Goal: Use online tool/utility: Utilize a website feature to perform a specific function

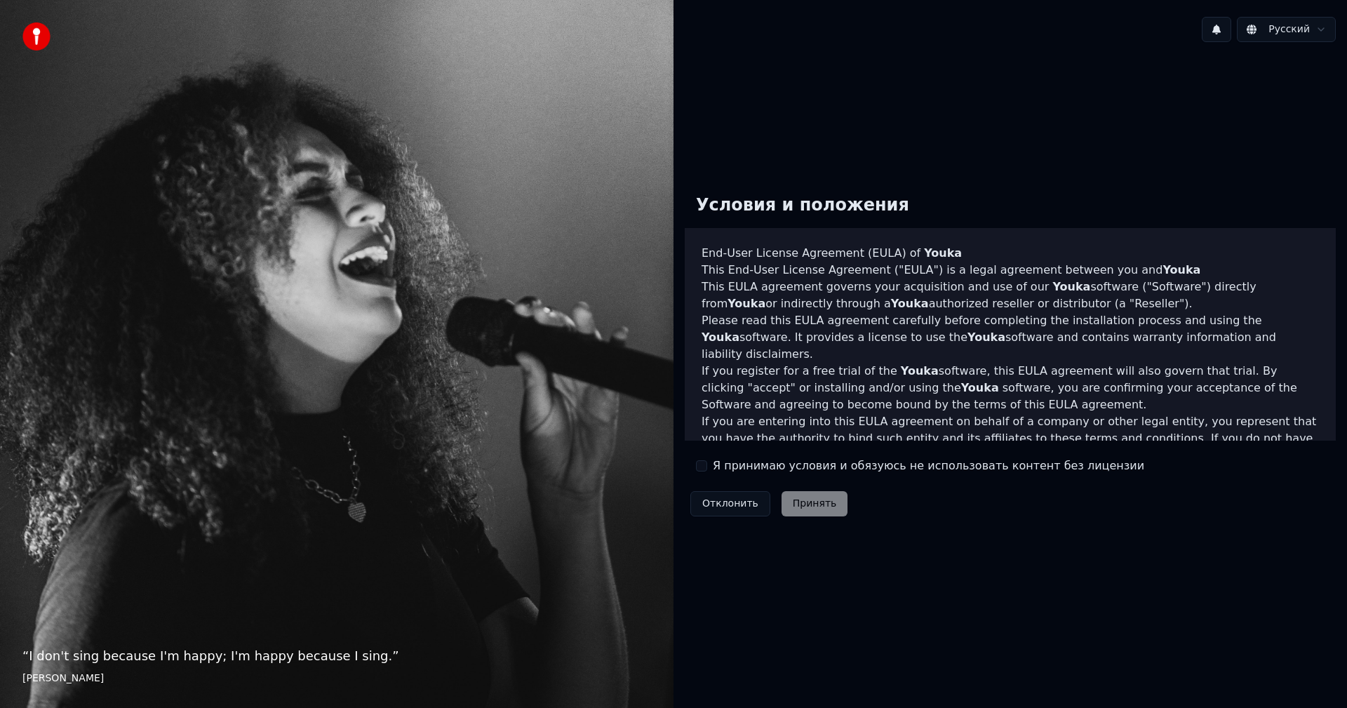
click at [705, 468] on button "Я принимаю условия и обязуюсь не использовать контент без лицензии" at bounding box center [701, 465] width 11 height 11
click at [799, 497] on button "Принять" at bounding box center [815, 503] width 67 height 25
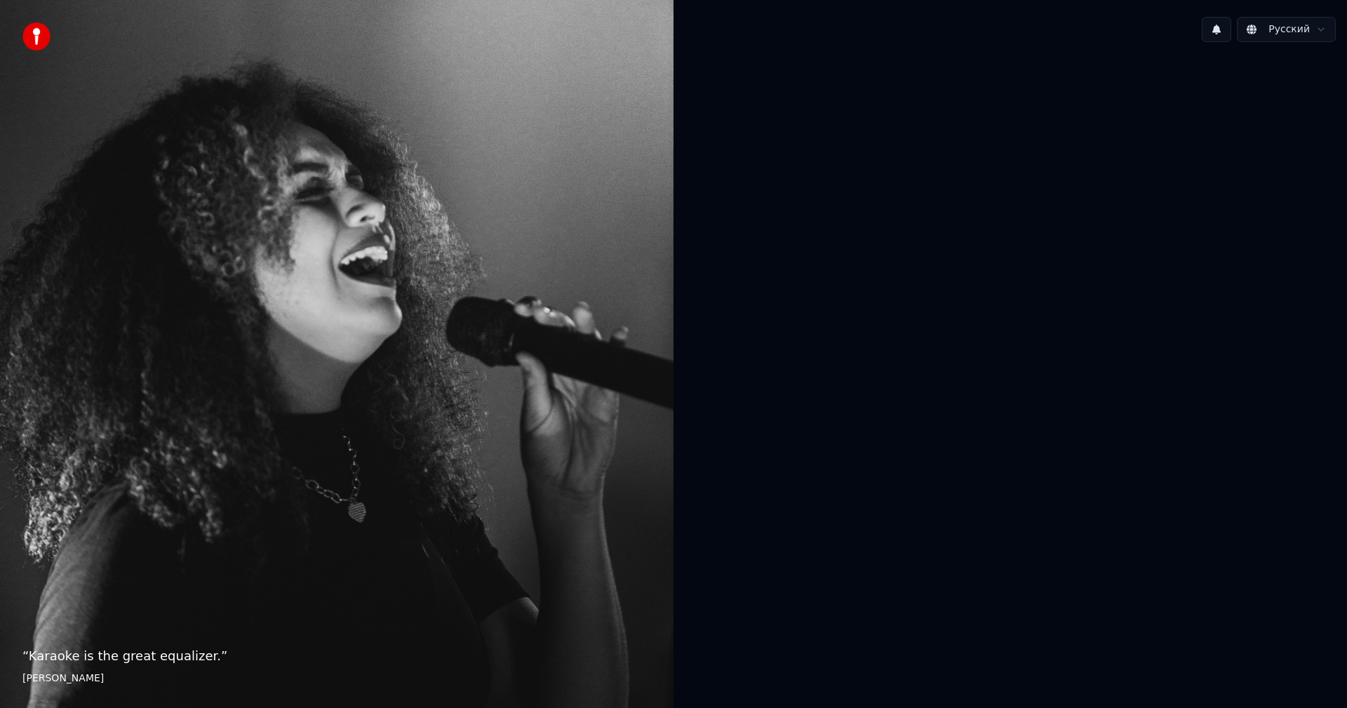
click at [872, 132] on div at bounding box center [1011, 352] width 674 height 598
click at [393, 185] on div "“ Karaoke is the great equalizer. ” [PERSON_NAME]" at bounding box center [337, 354] width 674 height 708
click at [39, 31] on img at bounding box center [36, 36] width 28 height 28
click at [60, 660] on p "“ Karaoke is the great equalizer. ”" at bounding box center [336, 656] width 629 height 20
click at [60, 678] on footer "[PERSON_NAME]" at bounding box center [336, 678] width 629 height 14
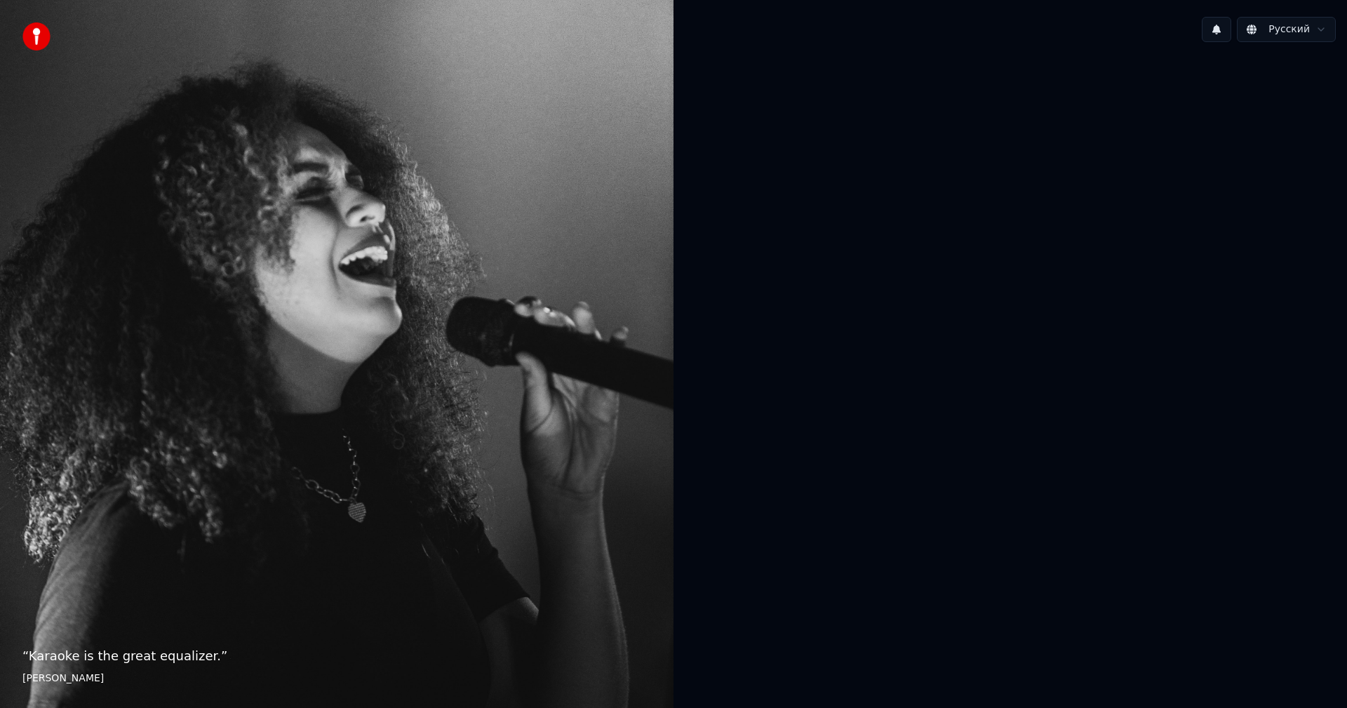
click at [1296, 22] on html "“ Karaoke is the great equalizer. ” [PERSON_NAME] Русский" at bounding box center [673, 354] width 1347 height 708
click at [1304, 27] on html "“ Karaoke is the great equalizer. ” [PERSON_NAME] Русский English Español Franç…" at bounding box center [673, 354] width 1347 height 708
click at [1229, 23] on button at bounding box center [1216, 29] width 29 height 25
click at [1226, 25] on button at bounding box center [1216, 29] width 29 height 25
click at [652, 232] on div "“ Karaoke is the great equalizer. ” [PERSON_NAME]" at bounding box center [337, 354] width 674 height 708
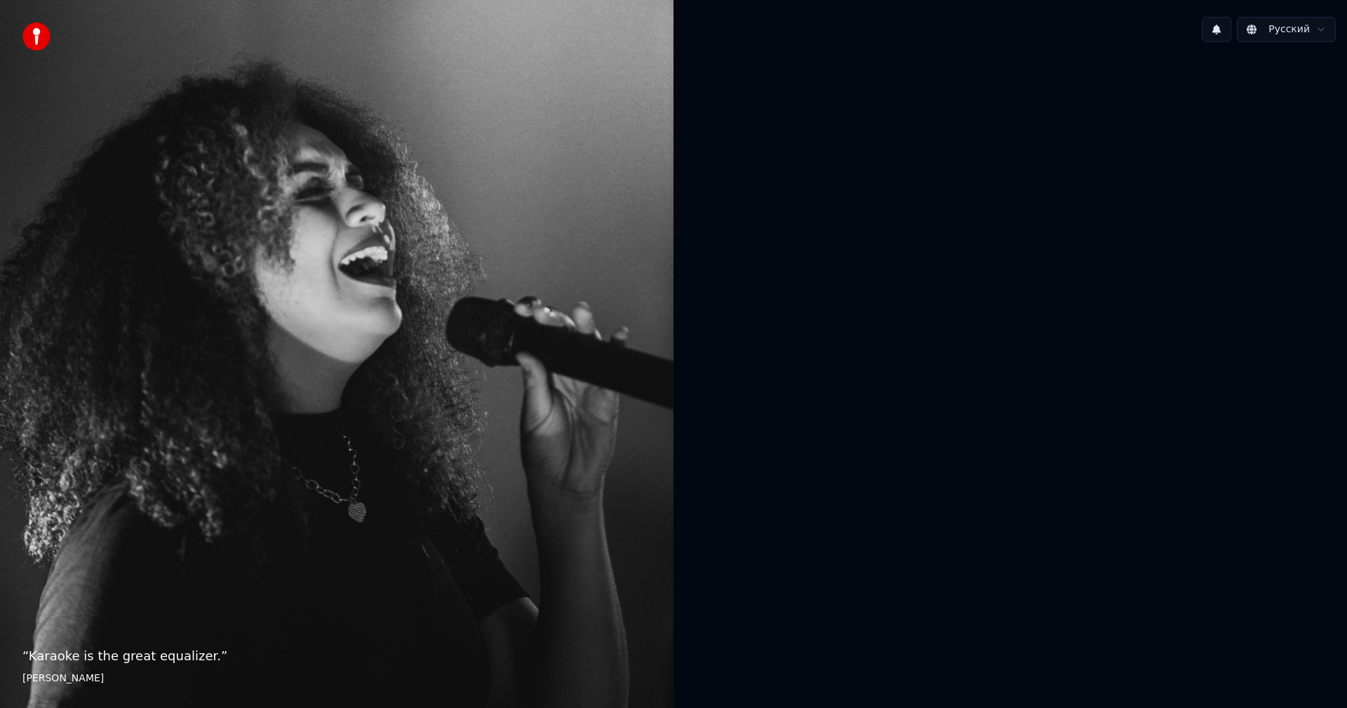
click at [411, 289] on div "“ Karaoke is the great equalizer. ” [PERSON_NAME]" at bounding box center [337, 354] width 674 height 708
click at [36, 31] on img at bounding box center [36, 36] width 28 height 28
click at [567, 160] on div "“ Karaoke is the great equalizer. ” [PERSON_NAME]" at bounding box center [337, 354] width 674 height 708
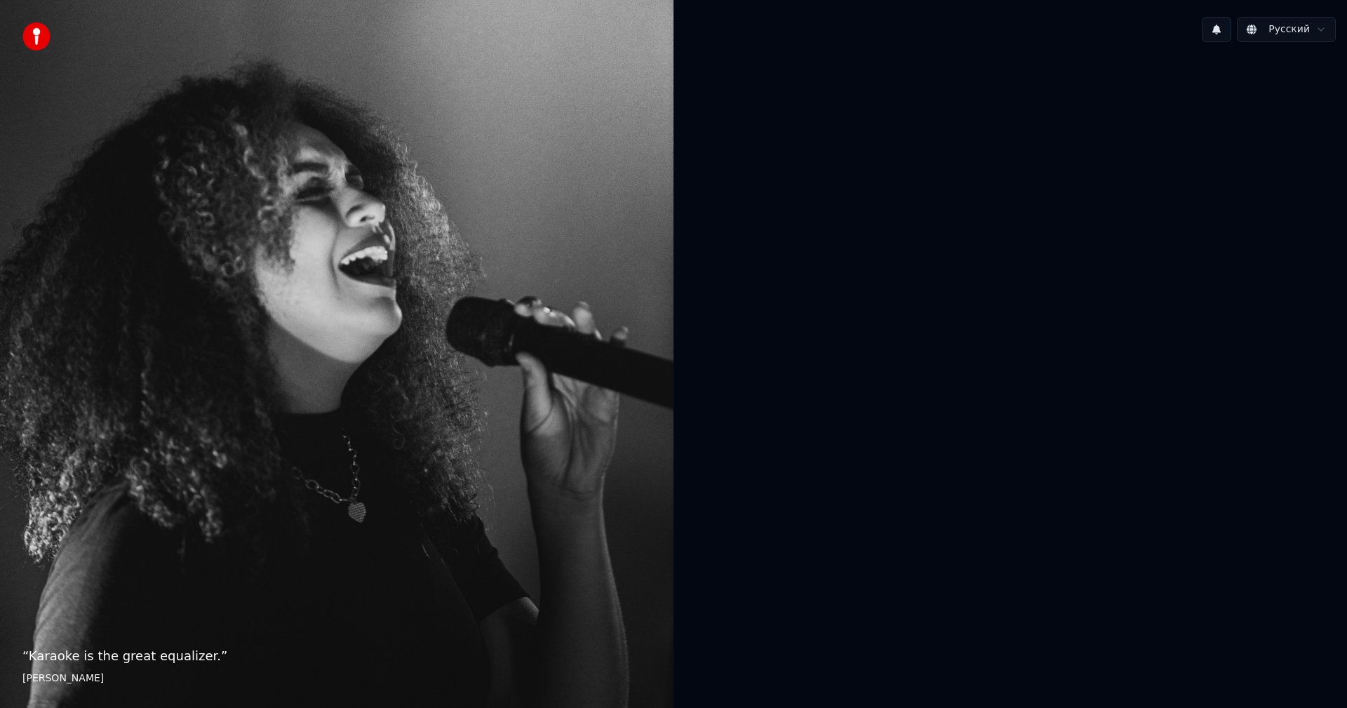
click at [187, 652] on p "“ Karaoke is the great equalizer. ”" at bounding box center [336, 656] width 629 height 20
click at [486, 624] on div "“ Karaoke is the great equalizer. ” [PERSON_NAME]" at bounding box center [337, 354] width 674 height 708
click at [674, 478] on div at bounding box center [1011, 352] width 674 height 598
click at [676, 478] on div at bounding box center [1011, 352] width 674 height 598
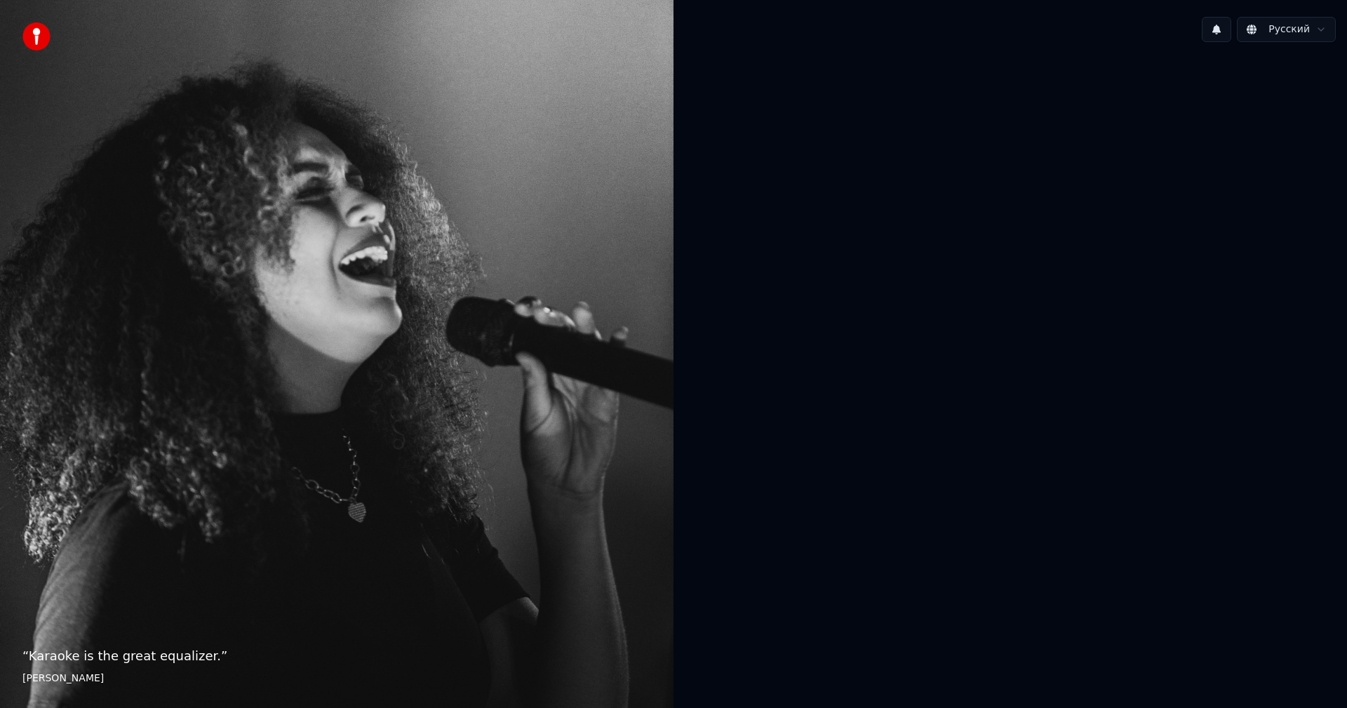
click at [34, 44] on img at bounding box center [36, 36] width 28 height 28
click at [128, 659] on p "“ Karaoke is the great equalizer. ”" at bounding box center [336, 656] width 629 height 20
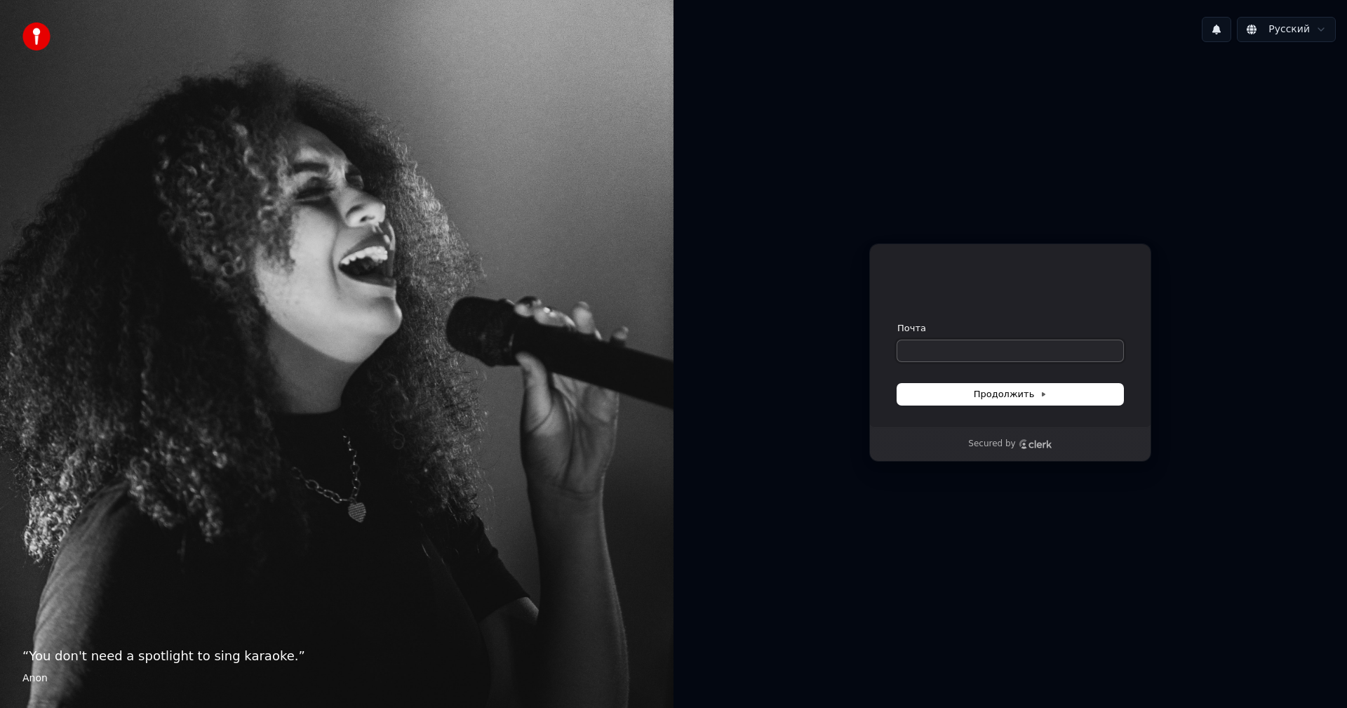
click at [994, 357] on input "Почта" at bounding box center [1010, 350] width 226 height 21
click at [997, 396] on span "Продолжить" at bounding box center [1011, 394] width 74 height 13
type input "**********"
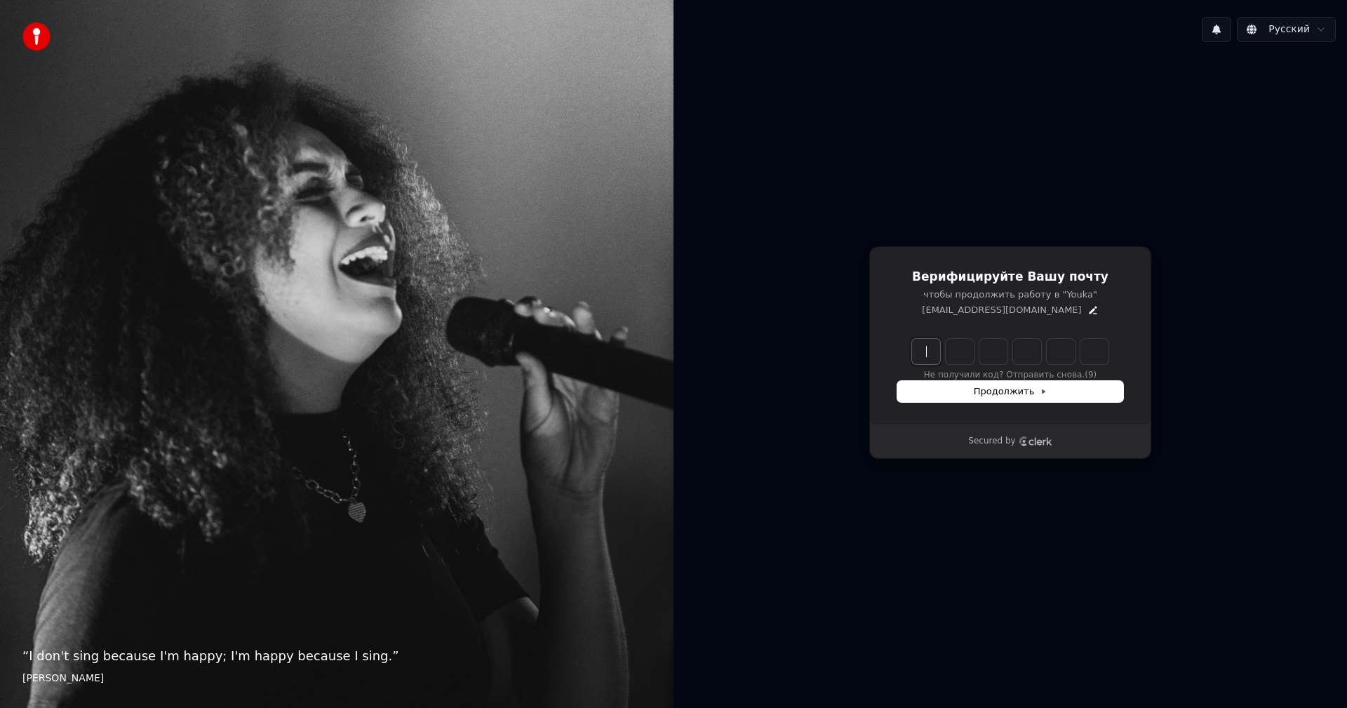
click at [925, 350] on input "Enter verification code" at bounding box center [1024, 351] width 225 height 25
paste input "******"
type input "******"
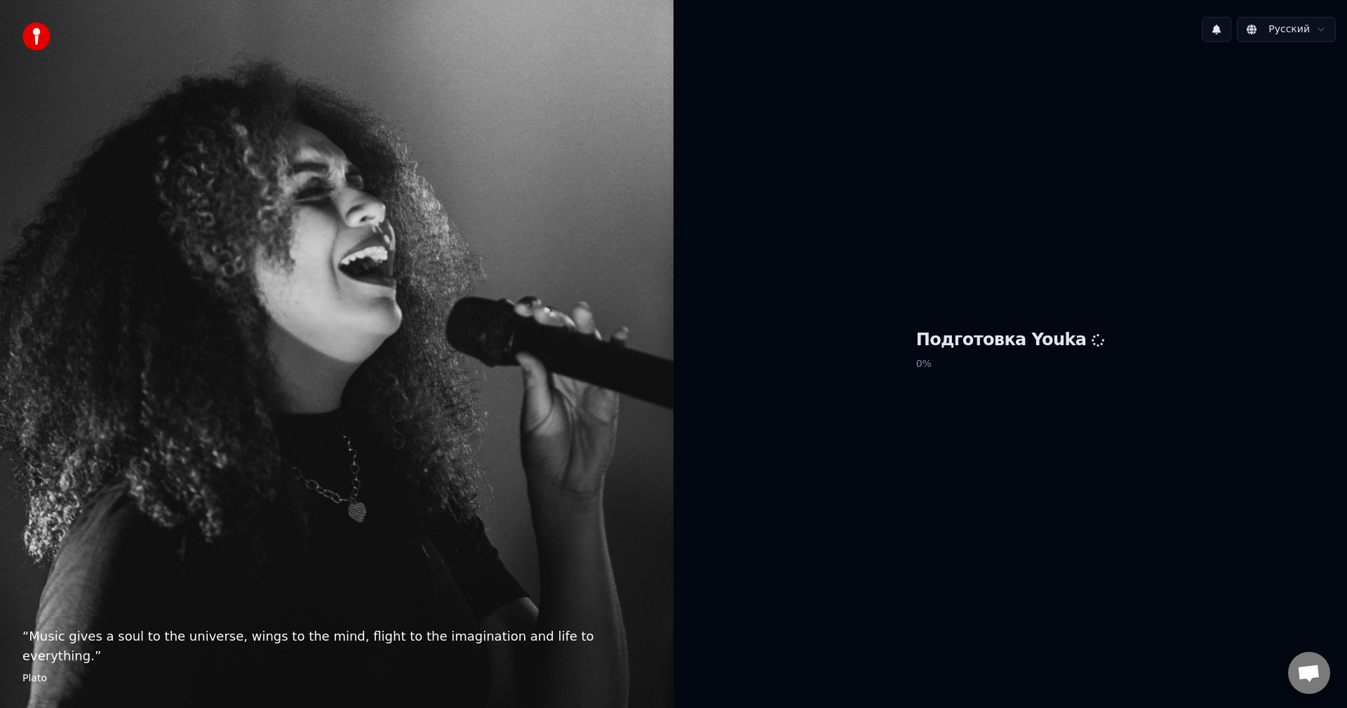
click at [883, 446] on div "Подготовка Youka 0 %" at bounding box center [1011, 352] width 674 height 598
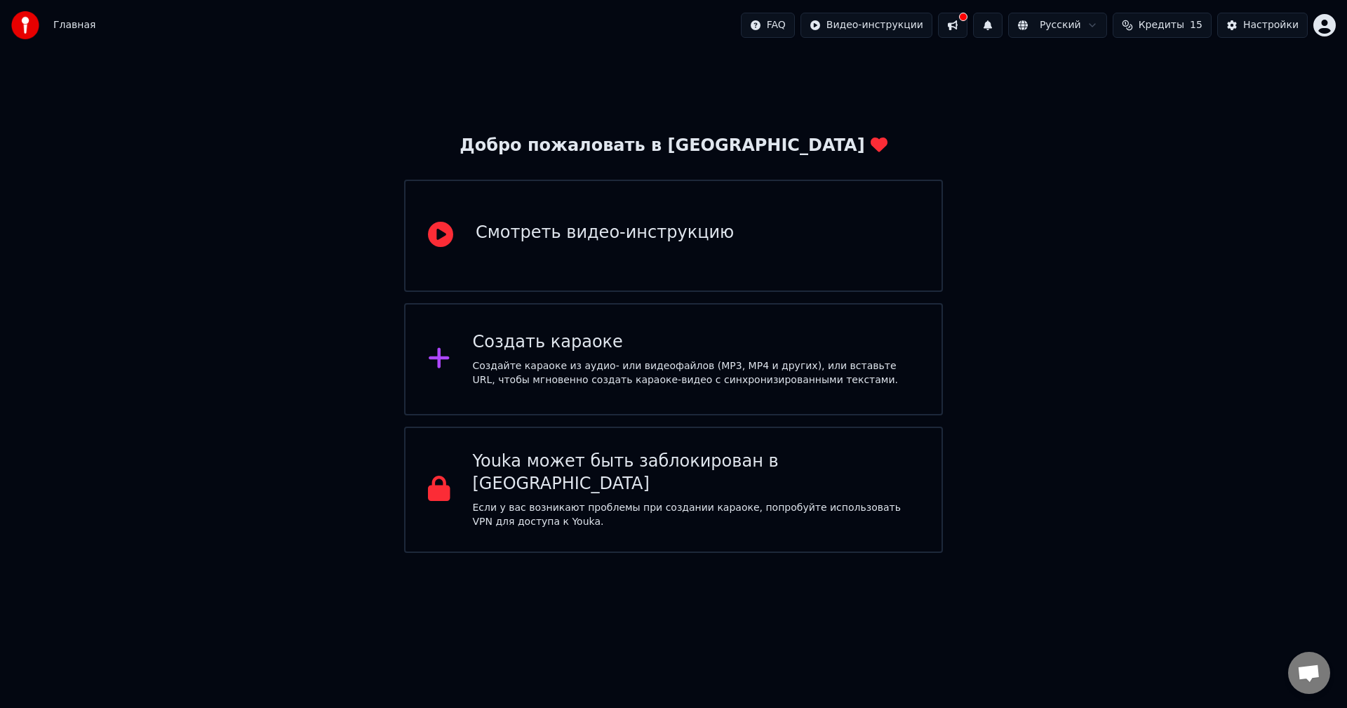
click at [596, 349] on div "Создать караоке" at bounding box center [696, 342] width 447 height 22
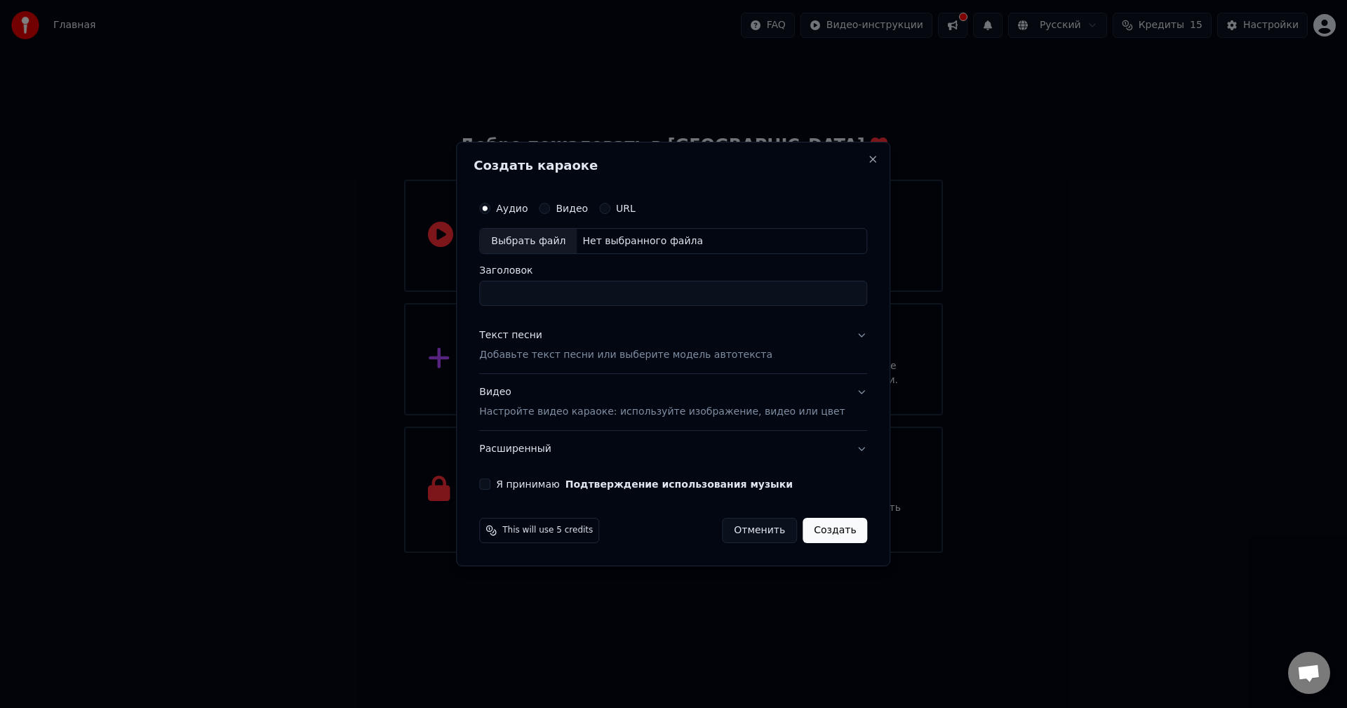
click at [550, 240] on div "Выбрать файл" at bounding box center [528, 241] width 97 height 25
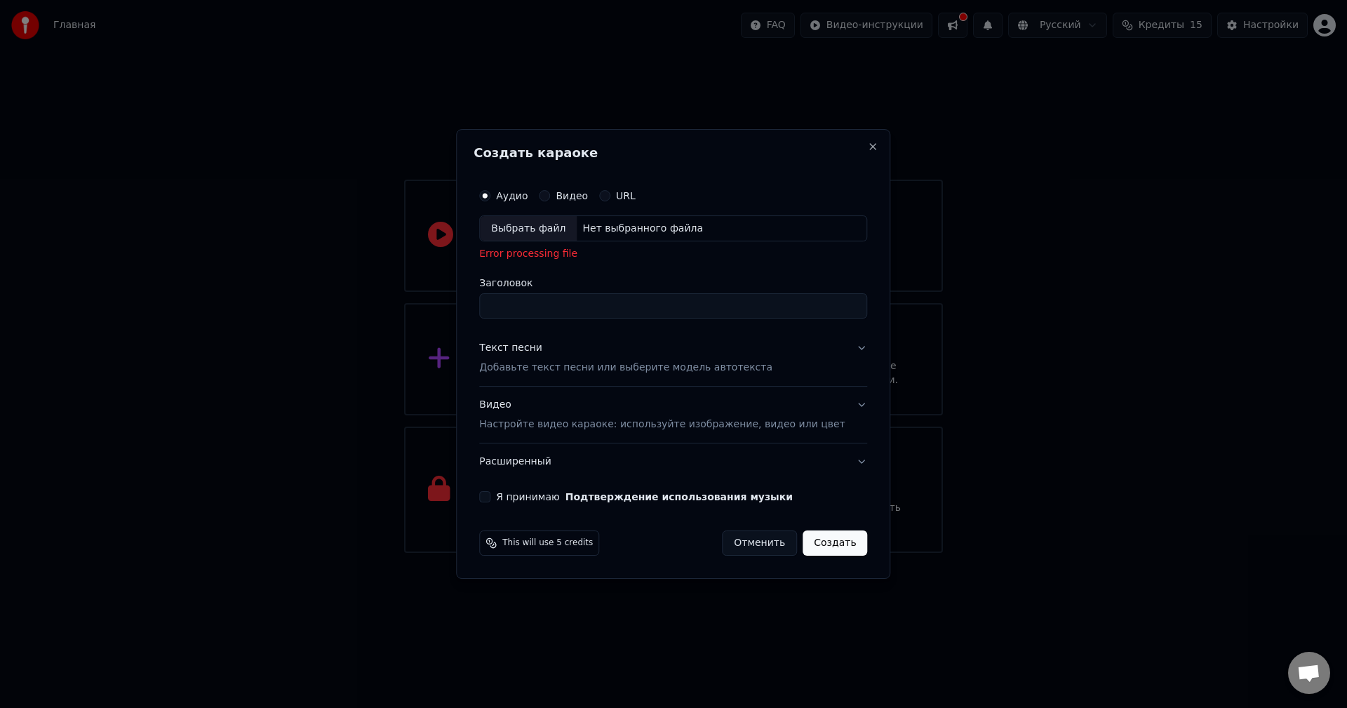
click at [589, 225] on div "Нет выбранного файла" at bounding box center [643, 229] width 132 height 14
click at [615, 222] on div "Нет выбранного файла" at bounding box center [643, 229] width 132 height 14
click at [556, 225] on div "Выбрать файл" at bounding box center [528, 228] width 97 height 25
drag, startPoint x: 631, startPoint y: 190, endPoint x: 624, endPoint y: 191, distance: 7.1
click at [628, 191] on div "URL" at bounding box center [617, 195] width 36 height 11
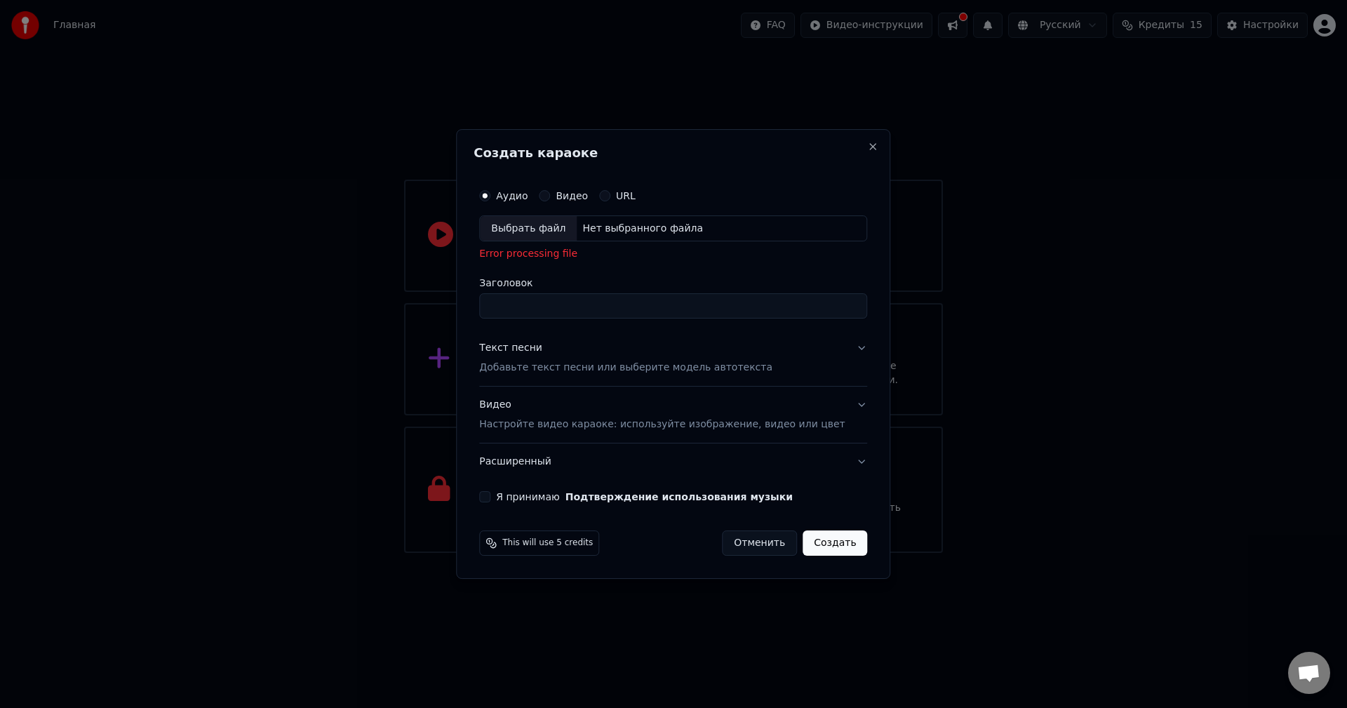
click at [610, 192] on button "URL" at bounding box center [604, 195] width 11 height 11
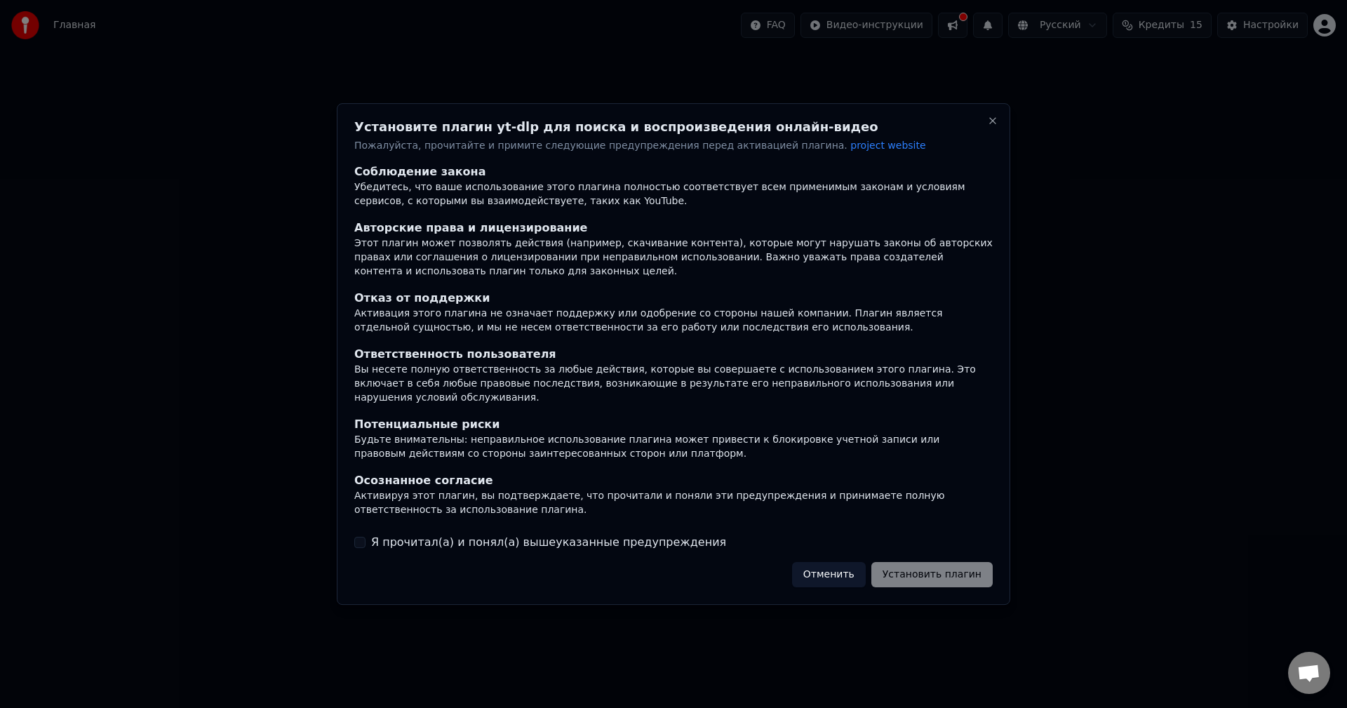
click at [445, 539] on label "Я прочитал(а) и понял(а) вышеуказанные предупреждения" at bounding box center [548, 542] width 355 height 17
click at [366, 539] on button "Я прочитал(а) и понял(а) вышеуказанные предупреждения" at bounding box center [359, 542] width 11 height 11
click at [950, 565] on button "Установить плагин" at bounding box center [931, 574] width 121 height 25
click at [908, 564] on button "Установить плагин" at bounding box center [931, 574] width 121 height 25
click at [993, 126] on button "Close" at bounding box center [992, 120] width 11 height 11
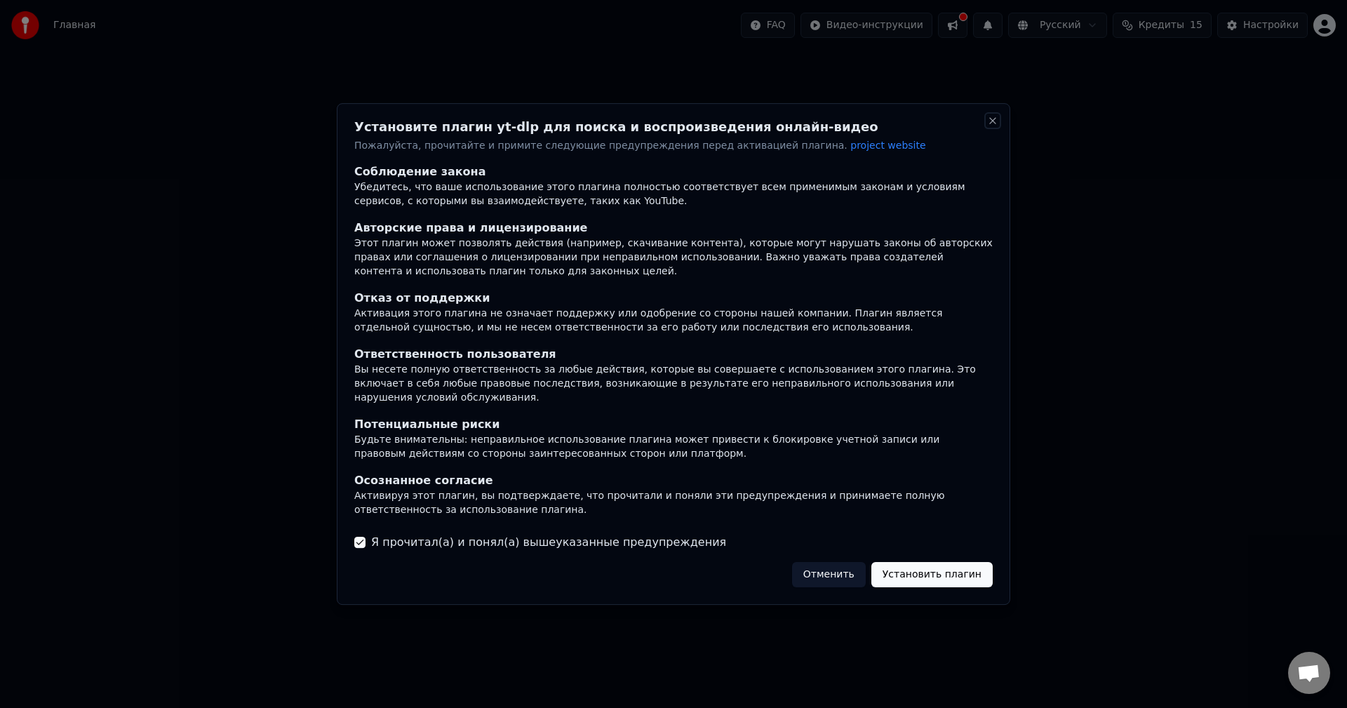
click at [989, 124] on button "Close" at bounding box center [992, 120] width 11 height 11
click at [827, 574] on button "Отменить" at bounding box center [829, 574] width 74 height 25
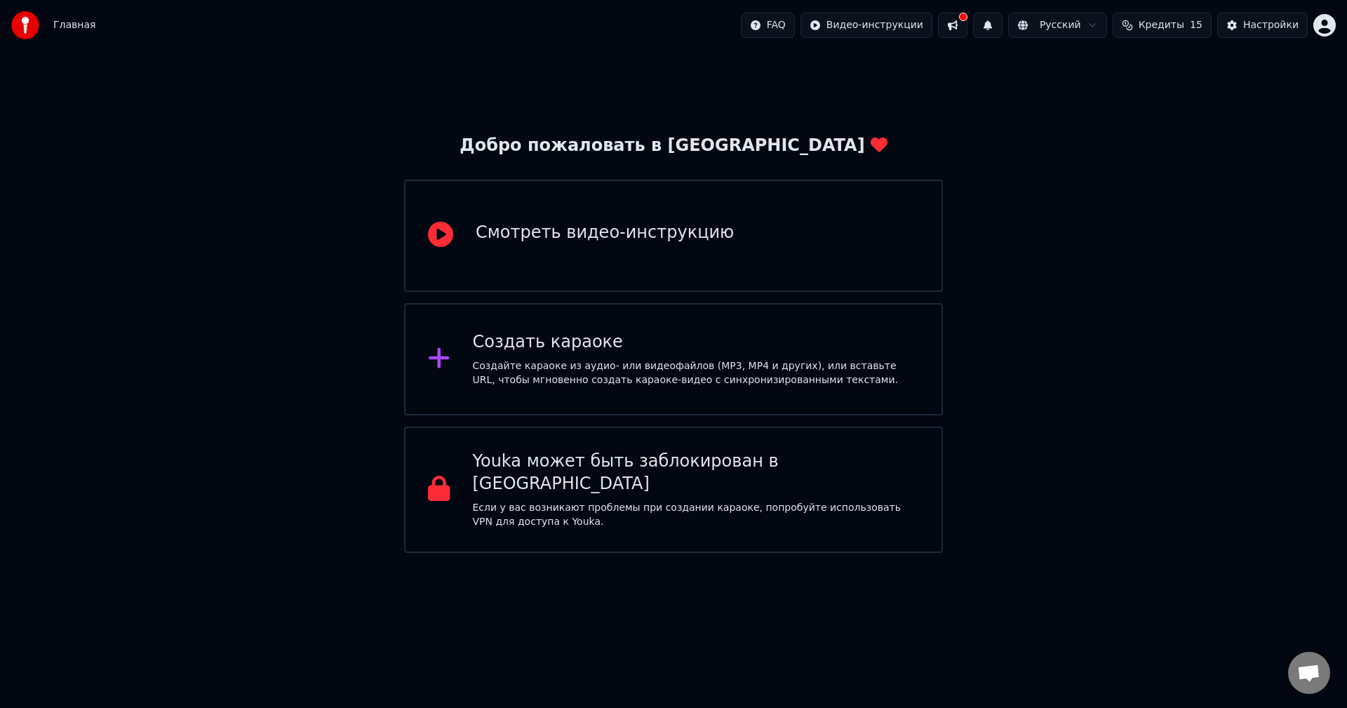
click at [617, 323] on div "Создать караоке Создайте караоке из аудио- или видеофайлов (MP3, MP4 и других),…" at bounding box center [673, 359] width 539 height 112
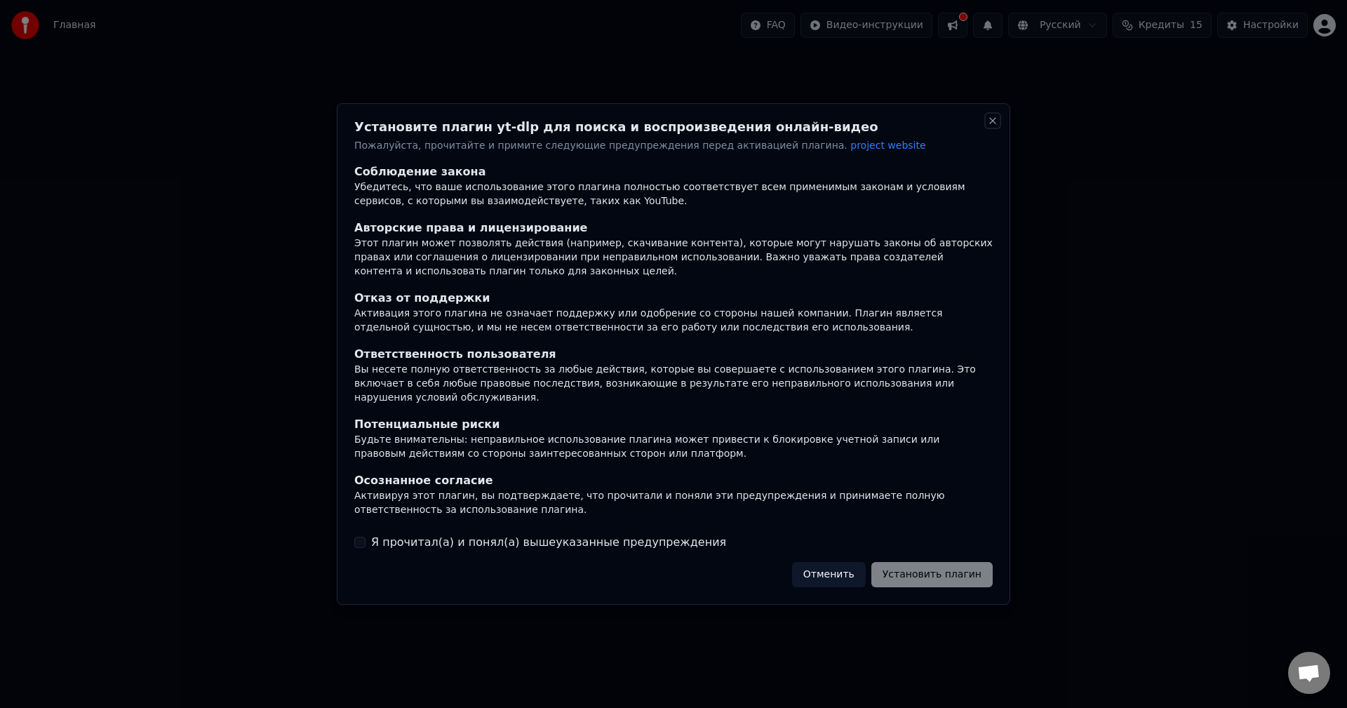
click at [991, 126] on button "Close" at bounding box center [992, 120] width 11 height 11
click at [853, 563] on button "Отменить" at bounding box center [829, 574] width 74 height 25
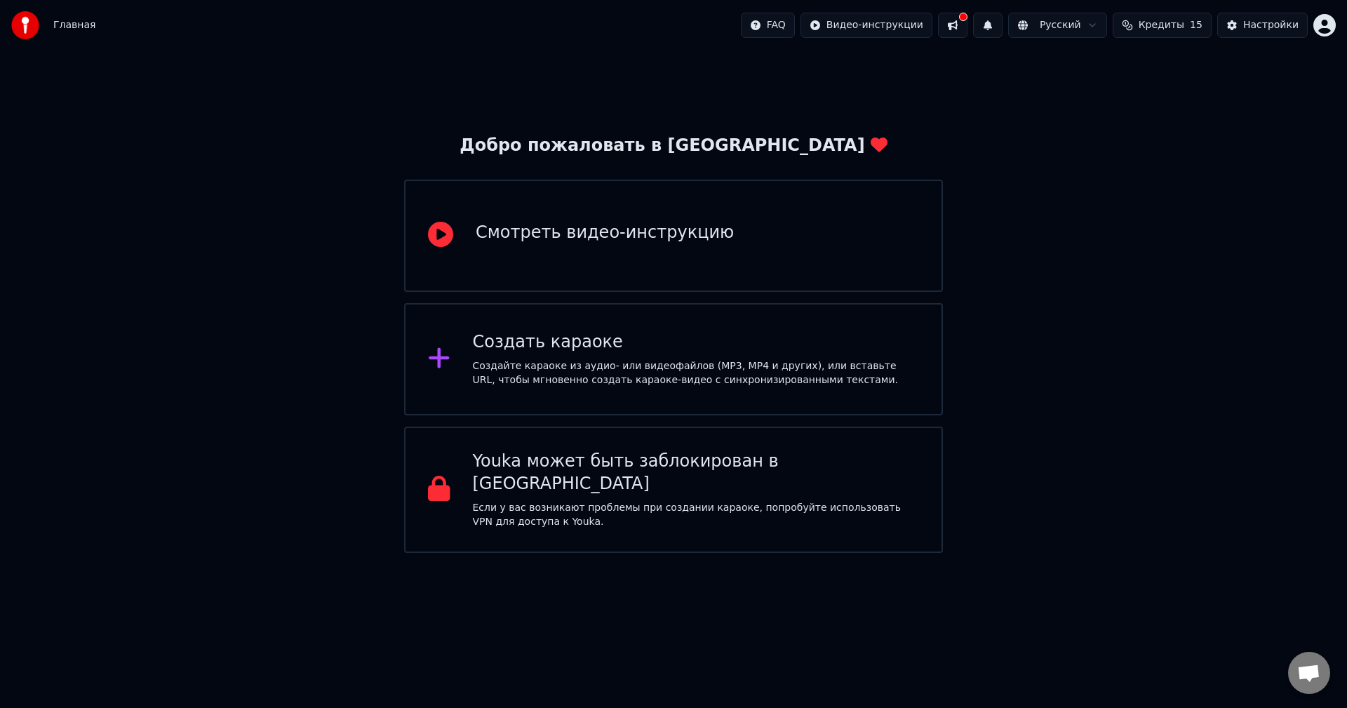
click at [473, 355] on div "Создать караоке Создайте караоке из аудио- или видеофайлов (MP3, MP4 и других),…" at bounding box center [696, 359] width 447 height 56
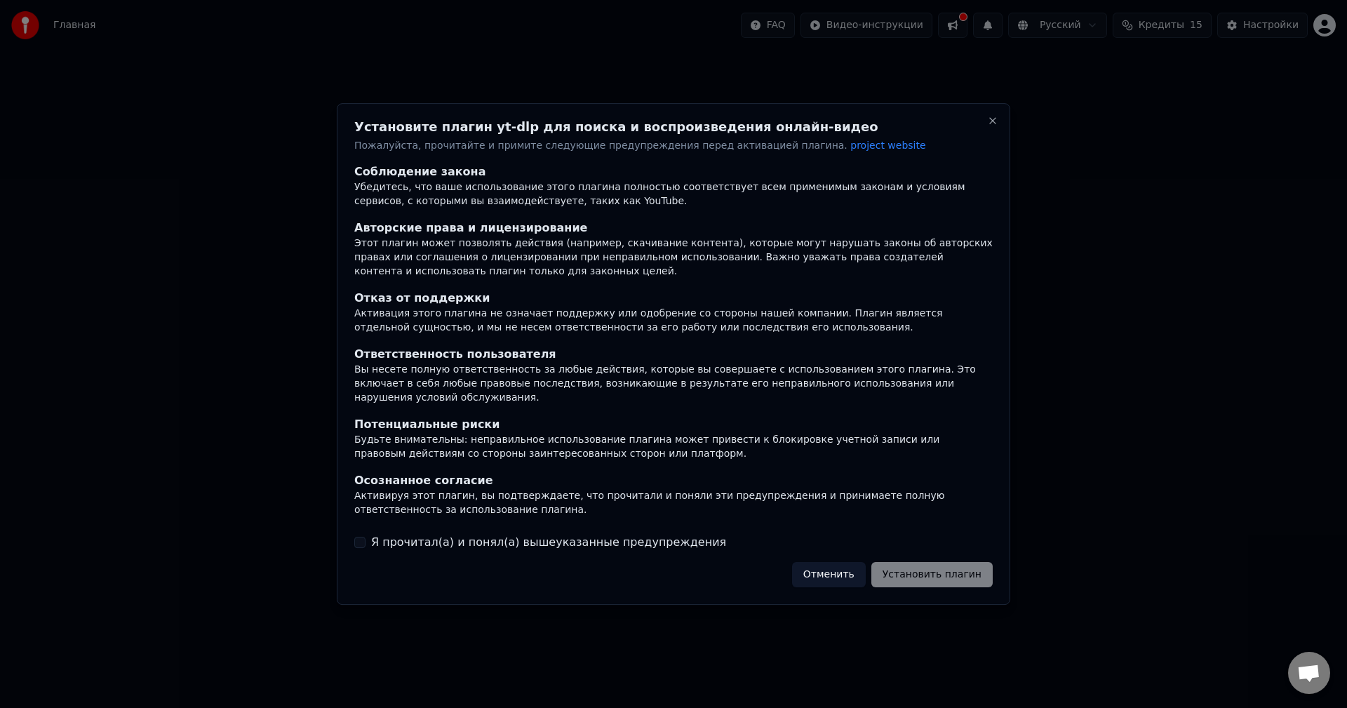
click at [473, 359] on div "Ответственность пользователя" at bounding box center [673, 354] width 638 height 17
click at [457, 534] on label "Я прочитал(а) и понял(а) вышеуказанные предупреждения" at bounding box center [548, 542] width 355 height 17
click at [366, 537] on button "Я прочитал(а) и понял(а) вышеуказанные предупреждения" at bounding box center [359, 542] width 11 height 11
click at [911, 570] on button "Установить плагин" at bounding box center [931, 574] width 121 height 25
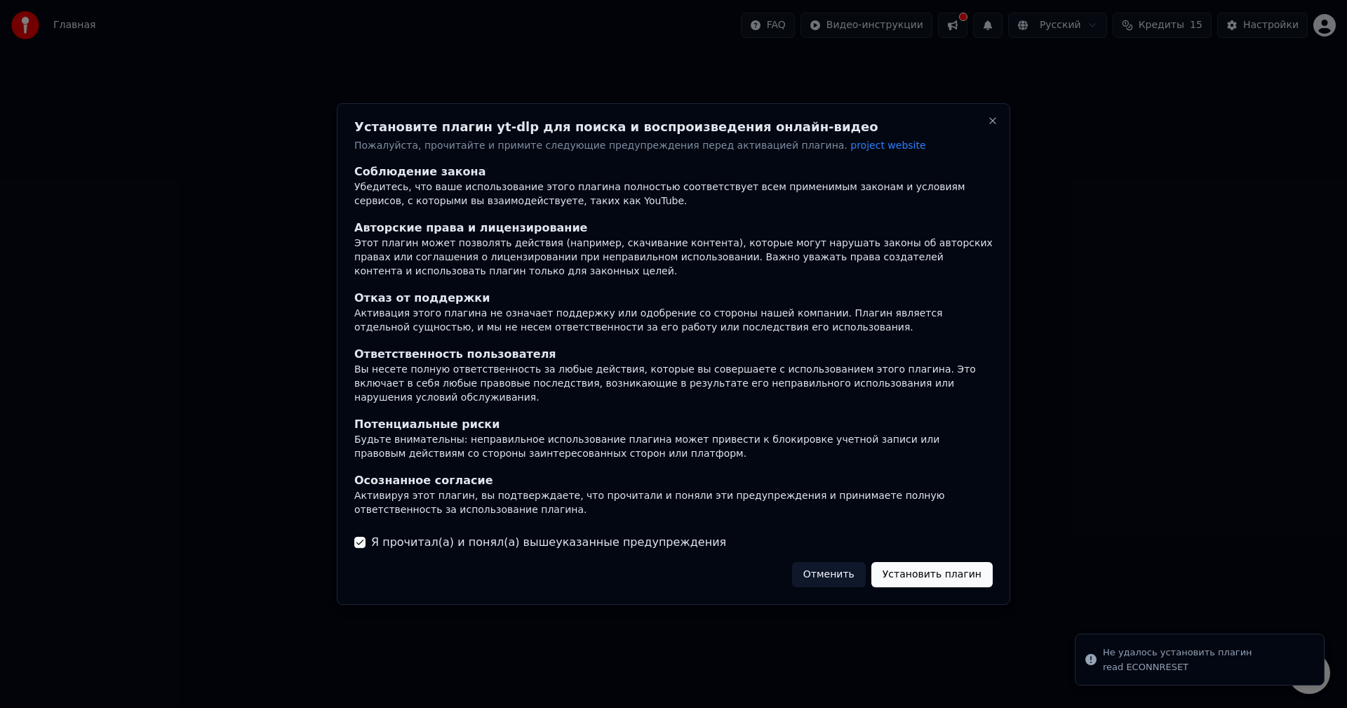
click at [1144, 663] on div at bounding box center [673, 354] width 1347 height 708
click at [855, 569] on button "Отменить" at bounding box center [829, 574] width 74 height 25
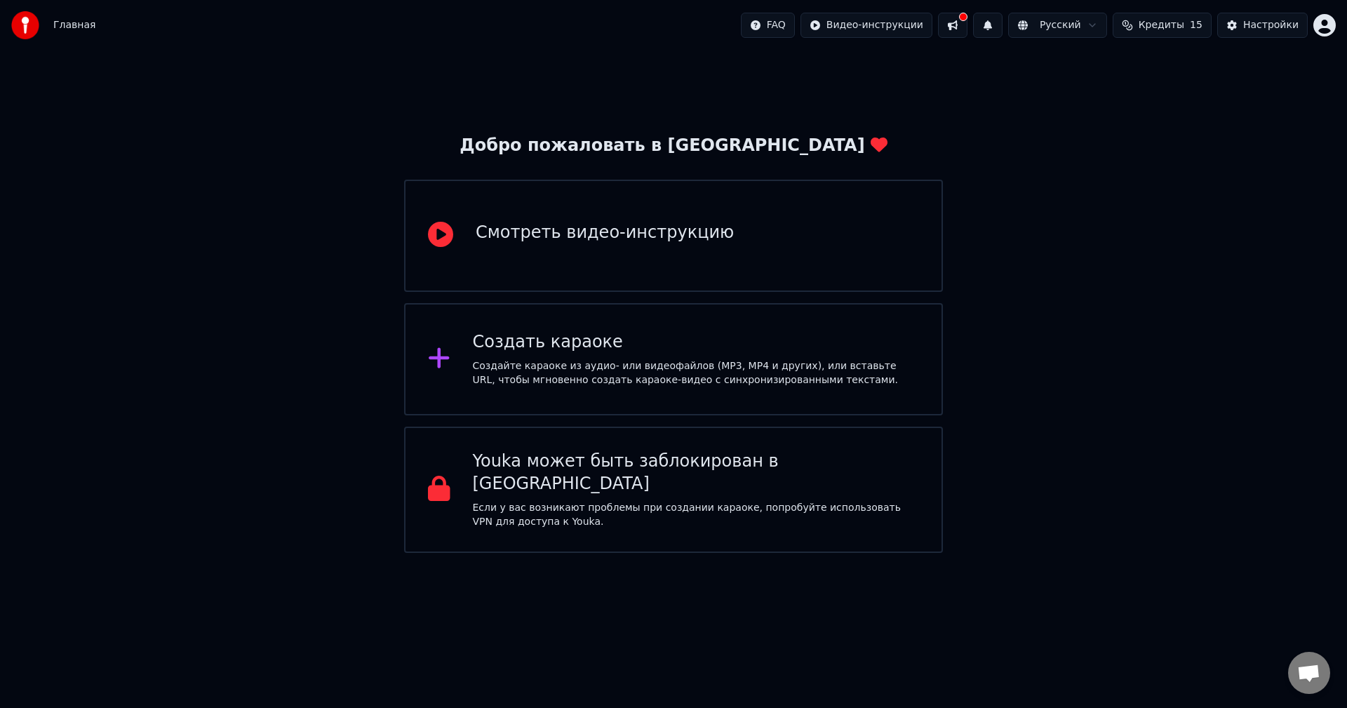
click at [535, 321] on div "Создать караоке Создайте караоке из аудио- или видеофайлов (MP3, MP4 и других),…" at bounding box center [673, 359] width 539 height 112
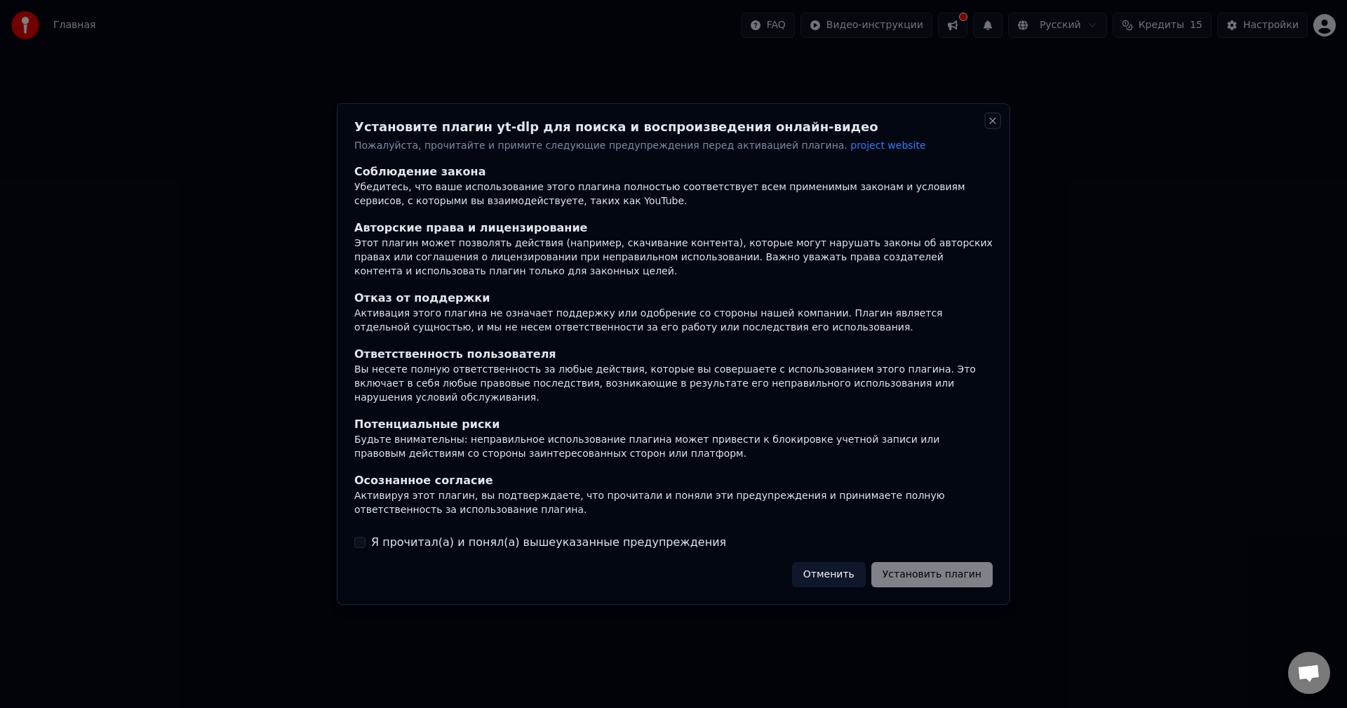
drag, startPoint x: 988, startPoint y: 127, endPoint x: 996, endPoint y: 125, distance: 8.0
click at [989, 126] on button "Close" at bounding box center [992, 120] width 11 height 11
